Goal: Complete application form

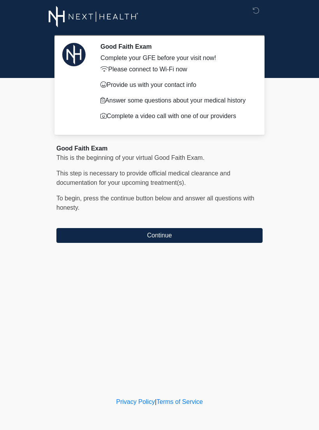
click at [165, 243] on button "Continue" at bounding box center [159, 235] width 206 height 15
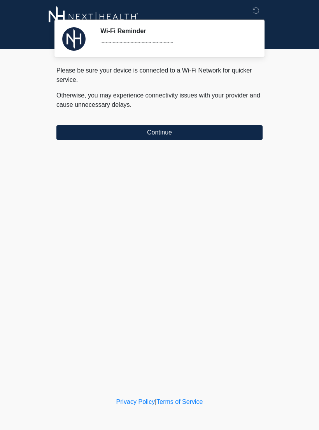
click at [177, 134] on button "Continue" at bounding box center [159, 132] width 206 height 15
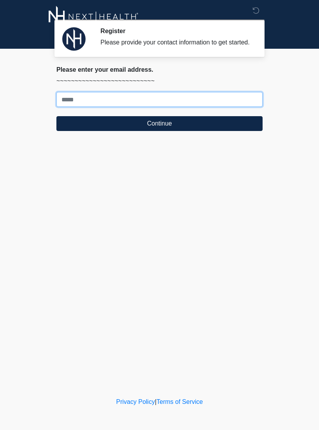
click at [157, 107] on input "Where should we email your treatment plan?" at bounding box center [159, 99] width 206 height 15
type input "**********"
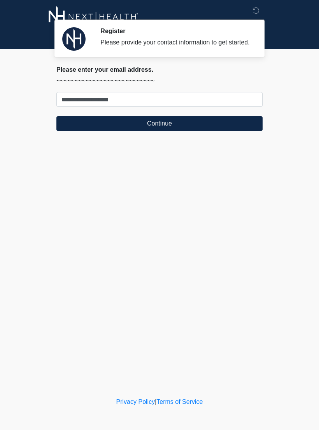
click at [160, 129] on button "Continue" at bounding box center [159, 123] width 206 height 15
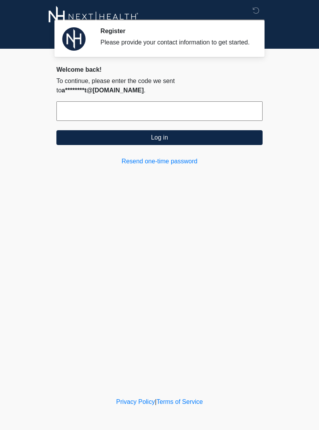
click at [163, 121] on input "text" at bounding box center [159, 110] width 206 height 19
type input "******"
click at [198, 145] on button "Log in" at bounding box center [159, 137] width 206 height 15
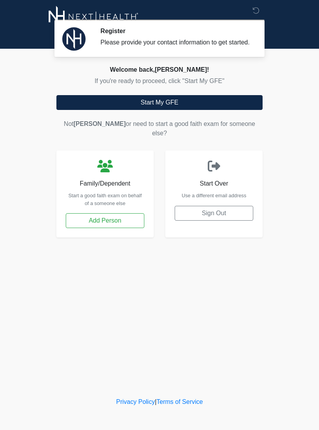
click at [178, 110] on button "Start My GFE" at bounding box center [159, 102] width 206 height 15
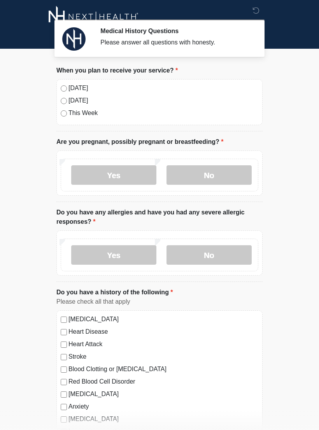
click at [200, 170] on label "No" at bounding box center [209, 174] width 85 height 19
click at [199, 262] on label "No" at bounding box center [209, 254] width 85 height 19
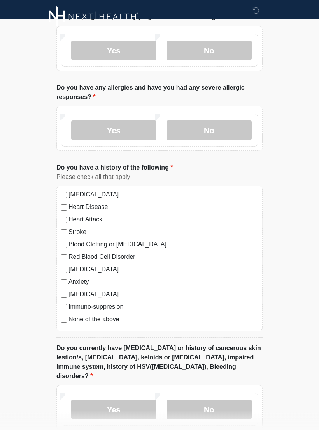
scroll to position [126, 0]
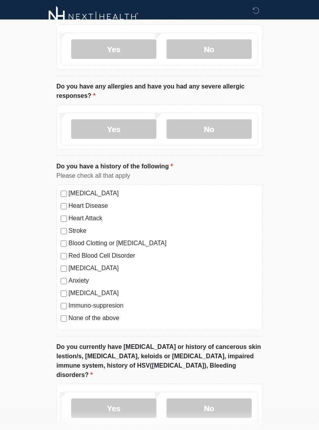
click at [69, 315] on label "None of the above" at bounding box center [164, 317] width 190 height 9
click at [198, 401] on label "No" at bounding box center [209, 407] width 85 height 19
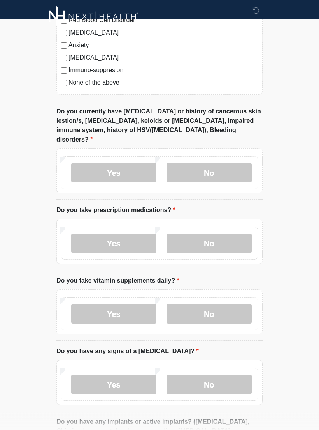
scroll to position [362, 0]
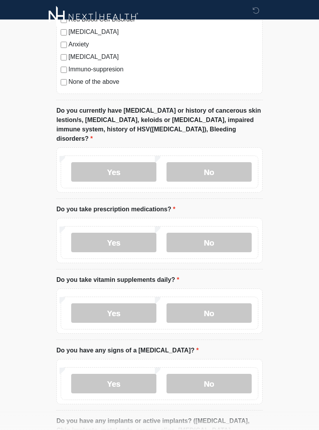
click at [222, 226] on div "Yes No" at bounding box center [160, 242] width 198 height 33
click at [226, 236] on label "No" at bounding box center [209, 241] width 85 height 19
click at [218, 303] on label "No" at bounding box center [209, 312] width 85 height 19
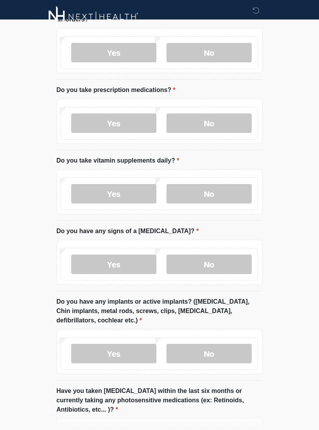
scroll to position [481, 0]
click at [215, 254] on label "No" at bounding box center [209, 263] width 85 height 19
click at [215, 343] on label "No" at bounding box center [209, 352] width 85 height 19
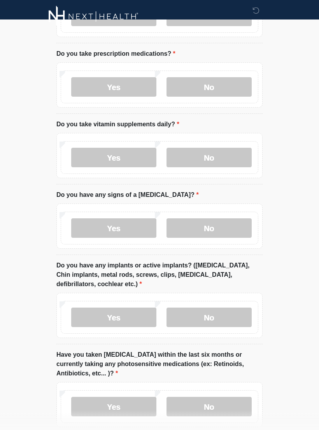
scroll to position [560, 0]
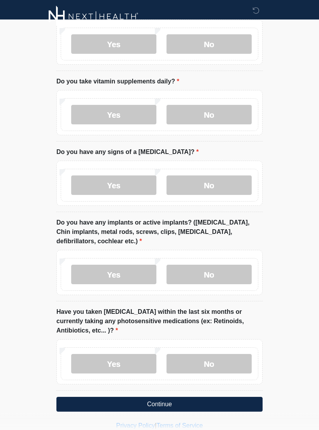
click at [217, 355] on label "No" at bounding box center [209, 363] width 85 height 19
click at [210, 397] on button "Continue" at bounding box center [159, 404] width 206 height 15
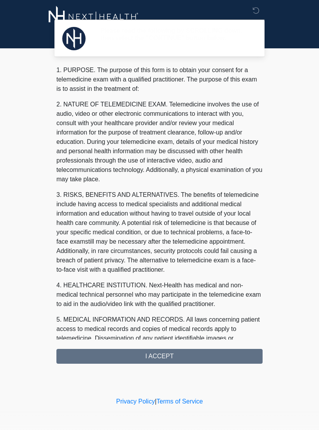
scroll to position [0, 0]
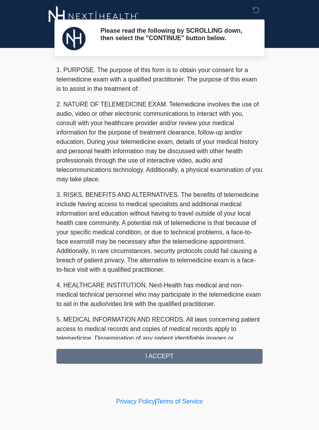
click at [150, 350] on div "1. PURPOSE. The purpose of this form is to obtain your consent for a telemedici…" at bounding box center [159, 215] width 206 height 298
click at [168, 359] on div "1. PURPOSE. The purpose of this form is to obtain your consent for a telemedici…" at bounding box center [159, 215] width 206 height 298
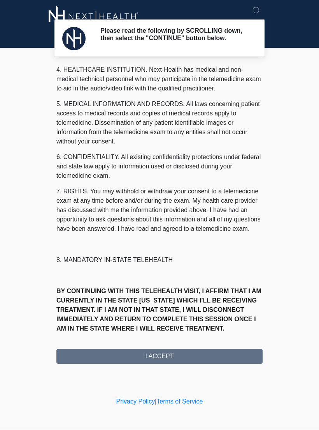
scroll to position [234, 0]
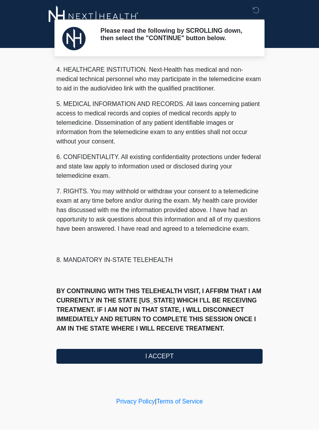
click at [188, 354] on button "I ACCEPT" at bounding box center [159, 356] width 206 height 15
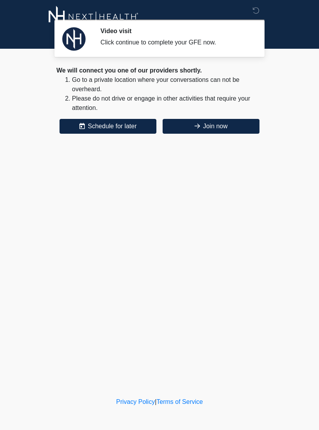
click at [232, 129] on button "Join now" at bounding box center [211, 126] width 97 height 15
